Goal: Check status: Check status

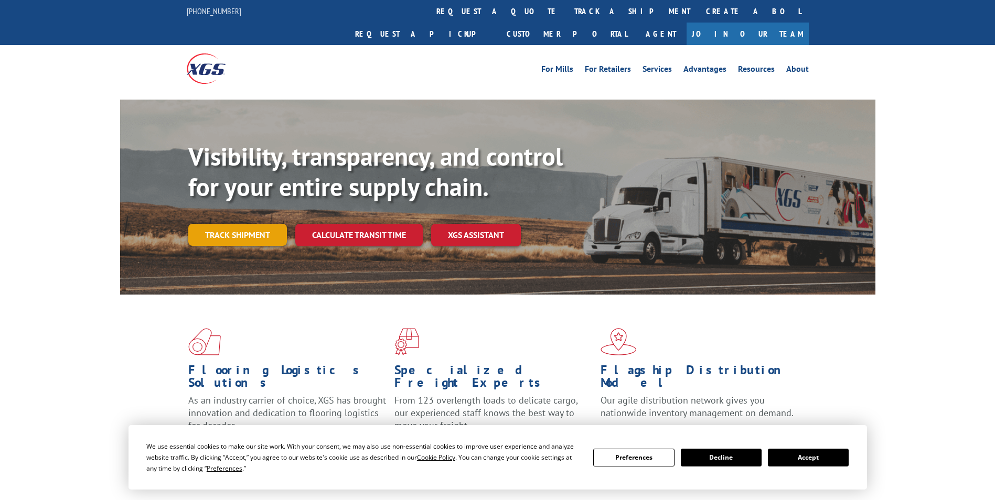
click at [245, 224] on link "Track shipment" at bounding box center [237, 235] width 99 height 22
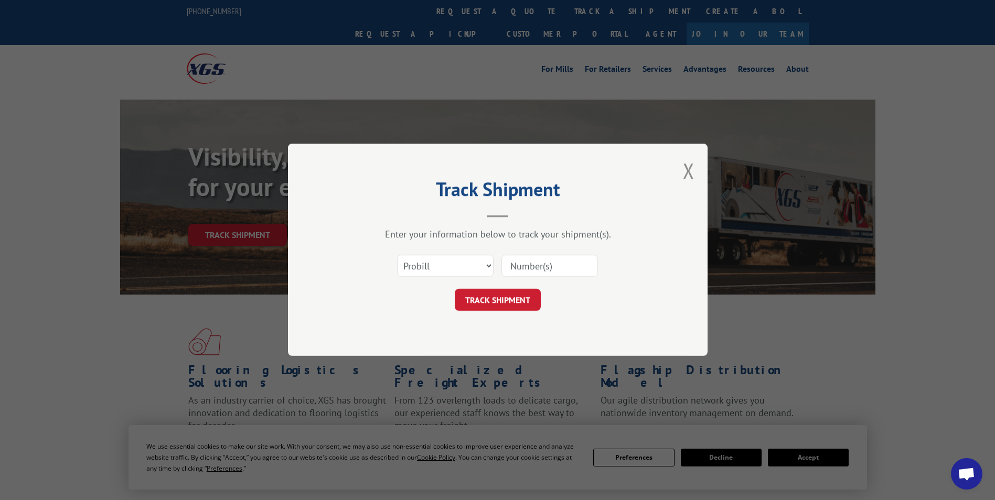
click at [557, 265] on input at bounding box center [549, 266] width 96 height 22
type input "172025587"
click at [534, 299] on button "TRACK SHIPMENT" at bounding box center [498, 300] width 86 height 22
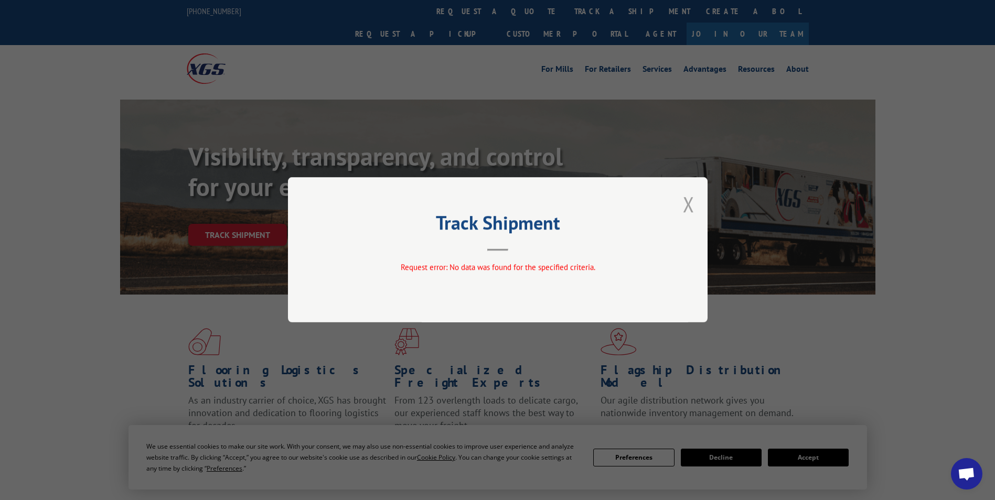
click at [688, 207] on button "Close modal" at bounding box center [689, 204] width 12 height 28
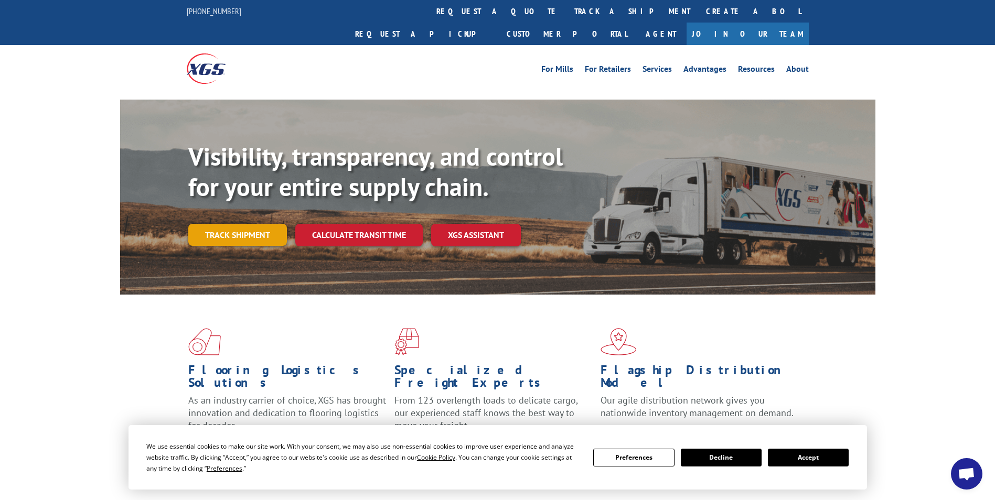
click at [262, 224] on link "Track shipment" at bounding box center [237, 235] width 99 height 22
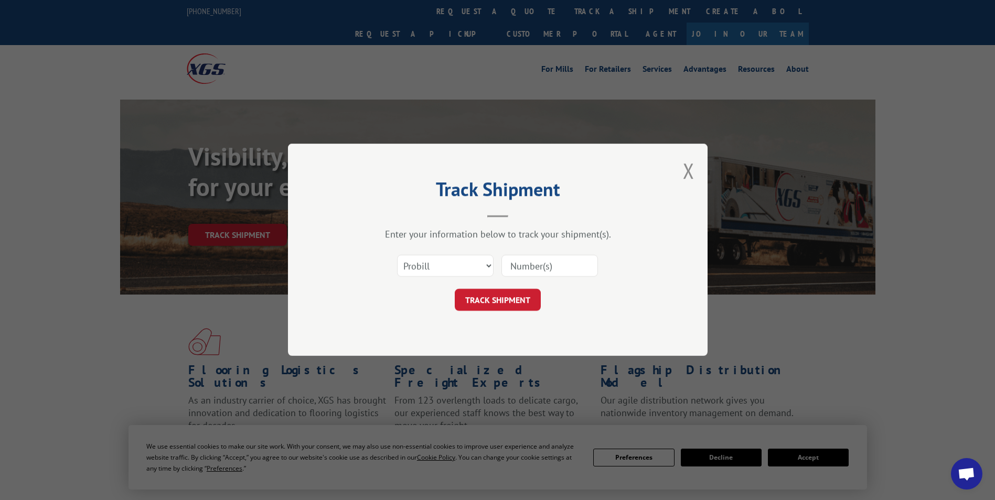
click at [563, 267] on input at bounding box center [549, 266] width 96 height 22
click at [489, 265] on select "Select category... Probill BOL PO" at bounding box center [445, 266] width 96 height 22
select select "bol"
click at [397, 255] on select "Select category... Probill BOL PO" at bounding box center [445, 266] width 96 height 22
click at [570, 267] on input at bounding box center [549, 266] width 96 height 22
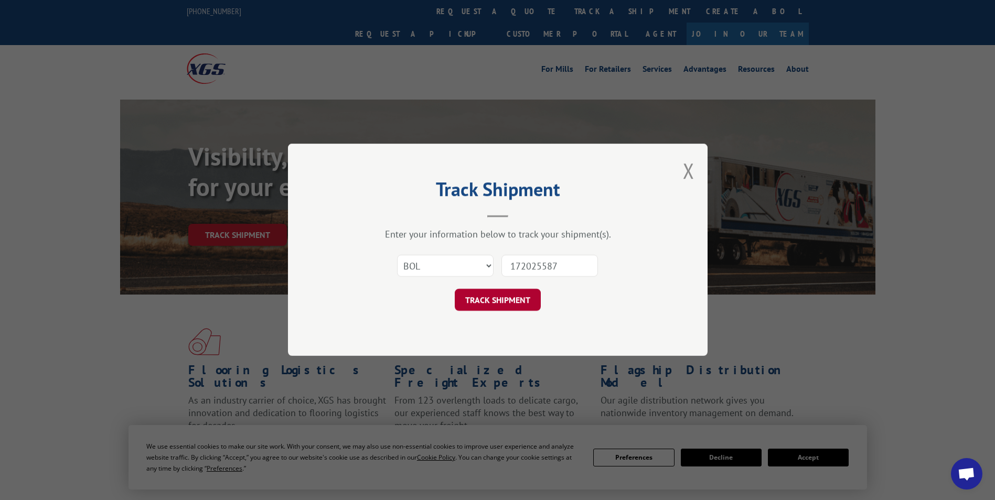
type input "172025587"
click at [524, 306] on button "TRACK SHIPMENT" at bounding box center [498, 300] width 86 height 22
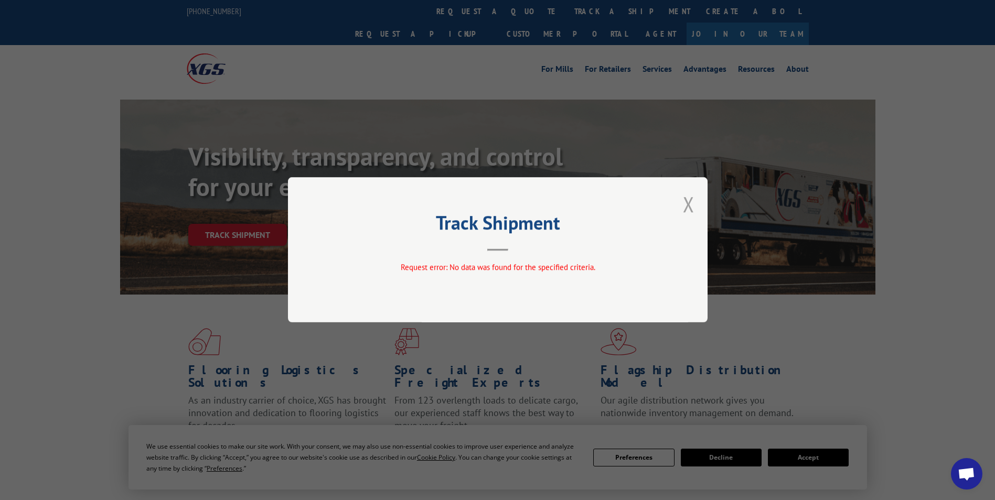
click at [690, 207] on button "Close modal" at bounding box center [689, 204] width 12 height 28
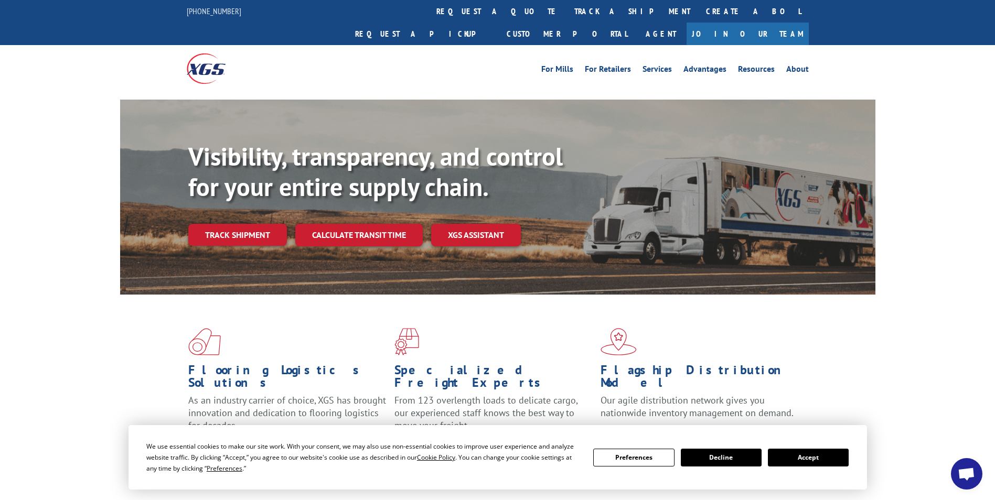
click at [224, 224] on link "Track shipment" at bounding box center [237, 235] width 99 height 22
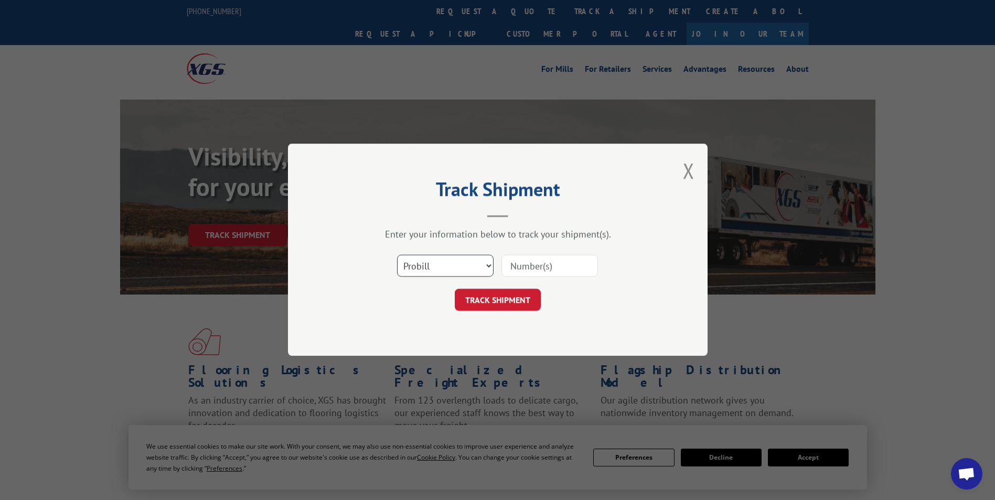
click at [488, 266] on select "Select category... Probill BOL PO" at bounding box center [445, 266] width 96 height 22
select select "bol"
click at [397, 255] on select "Select category... Probill BOL PO" at bounding box center [445, 266] width 96 height 22
click at [572, 263] on input at bounding box center [549, 266] width 96 height 22
type input "17202587"
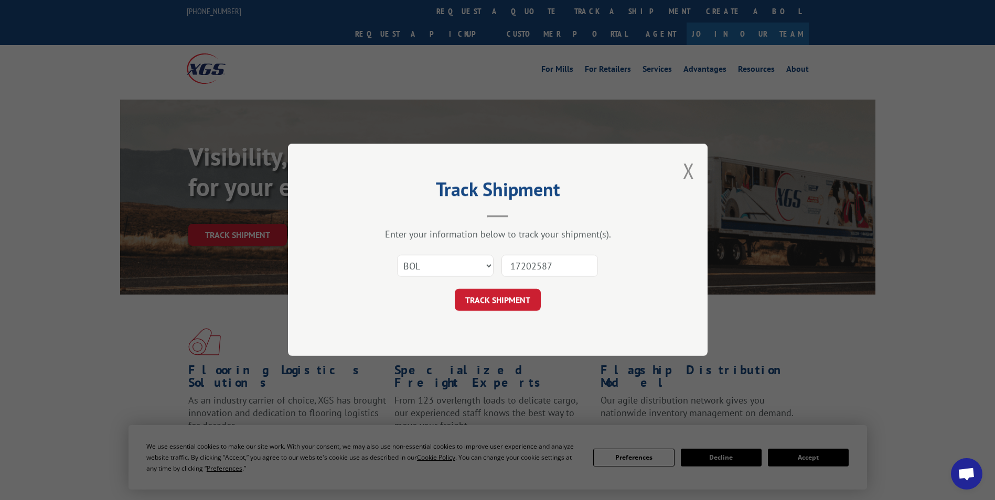
click at [516, 299] on button "TRACK SHIPMENT" at bounding box center [498, 300] width 86 height 22
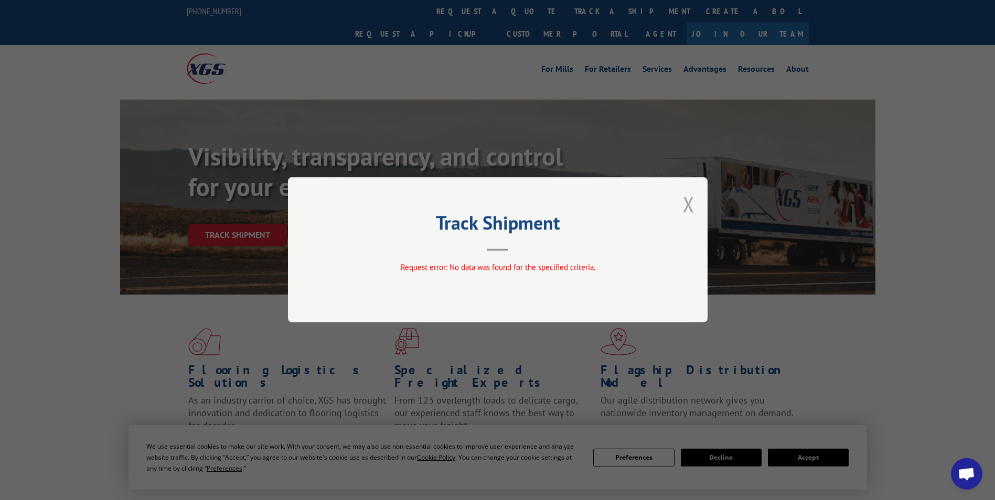
click at [692, 200] on button "Close modal" at bounding box center [689, 204] width 12 height 28
